Goal: Task Accomplishment & Management: Use online tool/utility

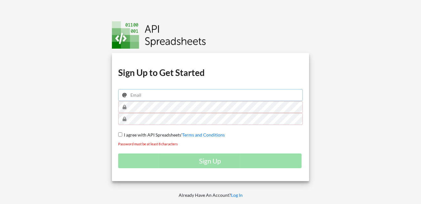
click at [154, 96] on input "email" at bounding box center [210, 95] width 185 height 12
click at [140, 94] on input "email" at bounding box center [210, 95] width 185 height 12
type input "dexovitform@gmail.com"
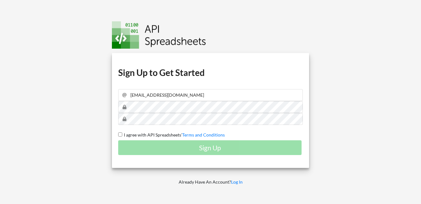
click at [244, 148] on div "Sign Up" at bounding box center [210, 147] width 185 height 15
click at [143, 134] on span "I agree with API Spreadsheets'" at bounding box center [152, 134] width 60 height 5
click at [122, 134] on input "I agree with API Spreadsheets' Terms and Conditions" at bounding box center [120, 134] width 4 height 4
checkbox input "true"
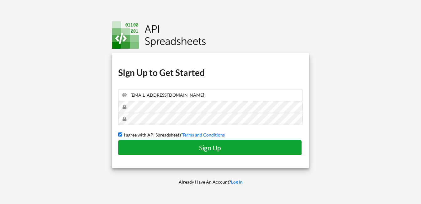
click at [208, 153] on button "Sign Up" at bounding box center [210, 147] width 184 height 15
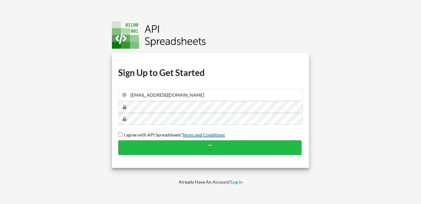
checkbox input "false"
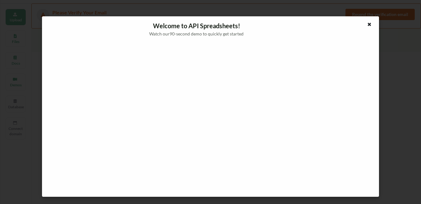
scroll to position [31, 0]
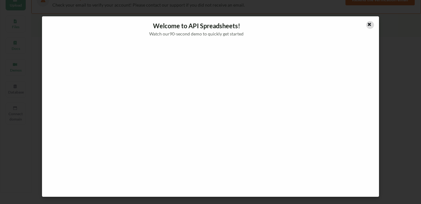
click at [371, 25] on icon at bounding box center [369, 23] width 5 height 4
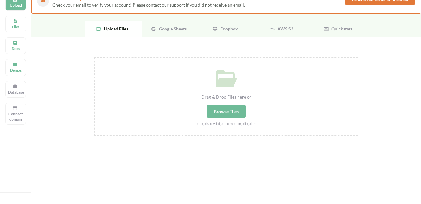
click at [237, 118] on div "Drag & Drop Files here or Browse Files .xlsx,.xls,.csv,.txt,.xlt,.xlm,.xlsm,.xl…" at bounding box center [226, 92] width 263 height 68
click at [94, 57] on input "Drag & Drop Files here or Browse Files .xlsx,.xls,.csv,.txt,.xlt,.xlm,.xlsm,.xl…" at bounding box center [94, 57] width 0 height 0
click at [235, 108] on div "Browse Files" at bounding box center [226, 111] width 39 height 13
click at [94, 57] on input "Drag & Drop Files here or Browse Files .xlsx,.xls,.csv,.txt,.xlt,.xlm,.xlsm,.xl…" at bounding box center [94, 57] width 0 height 0
type input "C:\fakepath\Master Excel File B2B Mandi Categories.xlsx"
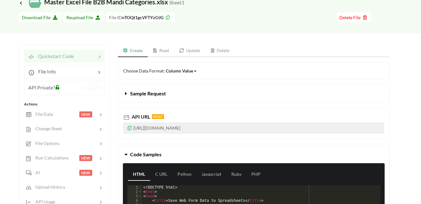
scroll to position [94, 0]
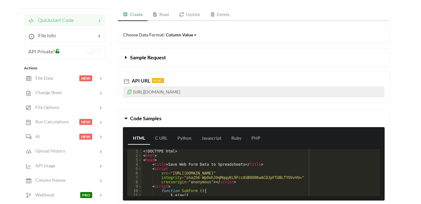
click at [194, 34] on icon at bounding box center [195, 35] width 3 height 4
click at [215, 33] on div "Choose Data Format: Column Value Column Value Row Column" at bounding box center [254, 34] width 272 height 17
click at [171, 57] on button "Sample Request" at bounding box center [253, 58] width 271 height 18
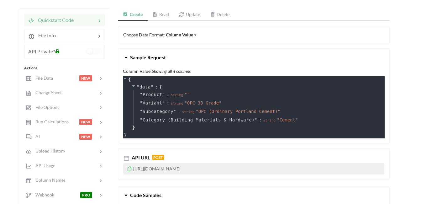
click at [171, 57] on button "Sample Request" at bounding box center [253, 58] width 271 height 18
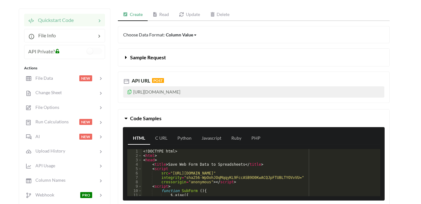
click at [183, 33] on div "Column Value" at bounding box center [179, 34] width 27 height 7
click at [183, 55] on div "Row" at bounding box center [184, 56] width 37 height 11
click at [163, 58] on span "Sample Request" at bounding box center [148, 57] width 36 height 6
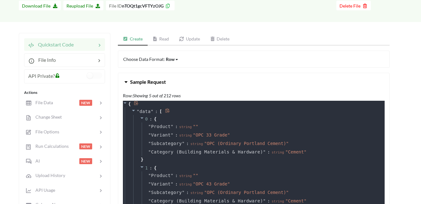
scroll to position [63, 0]
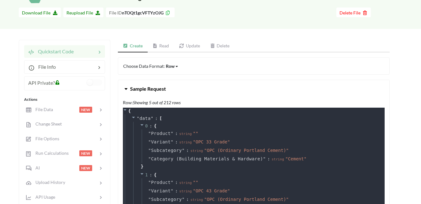
click at [174, 67] on div "Row Column Value Row Column" at bounding box center [172, 66] width 13 height 7
click at [176, 97] on span "Column" at bounding box center [179, 98] width 16 height 5
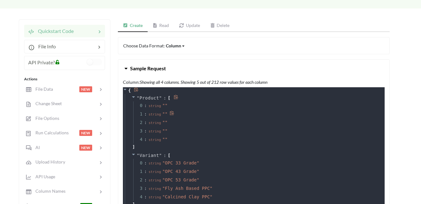
scroll to position [94, 0]
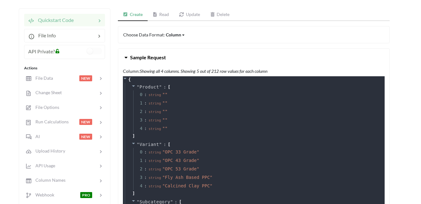
click at [184, 35] on div "Column Column Value Row Column" at bounding box center [175, 34] width 19 height 7
click at [191, 44] on span "Column Value" at bounding box center [185, 44] width 28 height 5
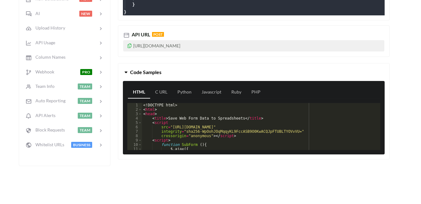
scroll to position [220, 0]
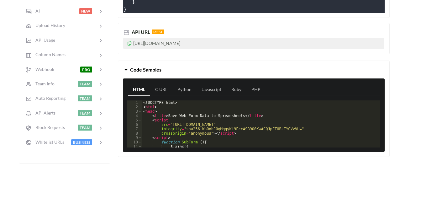
drag, startPoint x: 260, startPoint y: 45, endPoint x: 128, endPoint y: 43, distance: 131.8
click at [128, 43] on p "[URL][DOMAIN_NAME]" at bounding box center [253, 43] width 261 height 11
copy p "[URL][DOMAIN_NAME]"
click at [129, 43] on icon at bounding box center [129, 42] width 5 height 4
drag, startPoint x: 263, startPoint y: 43, endPoint x: 125, endPoint y: 40, distance: 138.1
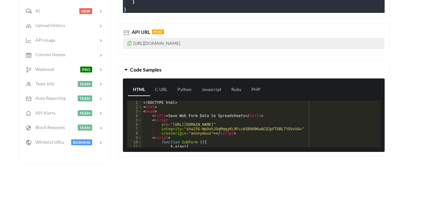
click at [125, 40] on p "[URL][DOMAIN_NAME]" at bounding box center [253, 43] width 261 height 11
copy p "[URL][DOMAIN_NAME]"
click at [255, 43] on p "[URL][DOMAIN_NAME]" at bounding box center [253, 43] width 261 height 11
drag, startPoint x: 257, startPoint y: 43, endPoint x: 131, endPoint y: 39, distance: 126.8
click at [131, 39] on p "[URL][DOMAIN_NAME]" at bounding box center [253, 43] width 261 height 11
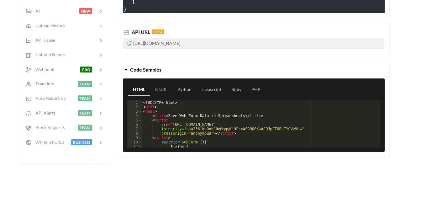
copy p "[URL][DOMAIN_NAME]"
